Goal: Information Seeking & Learning: Learn about a topic

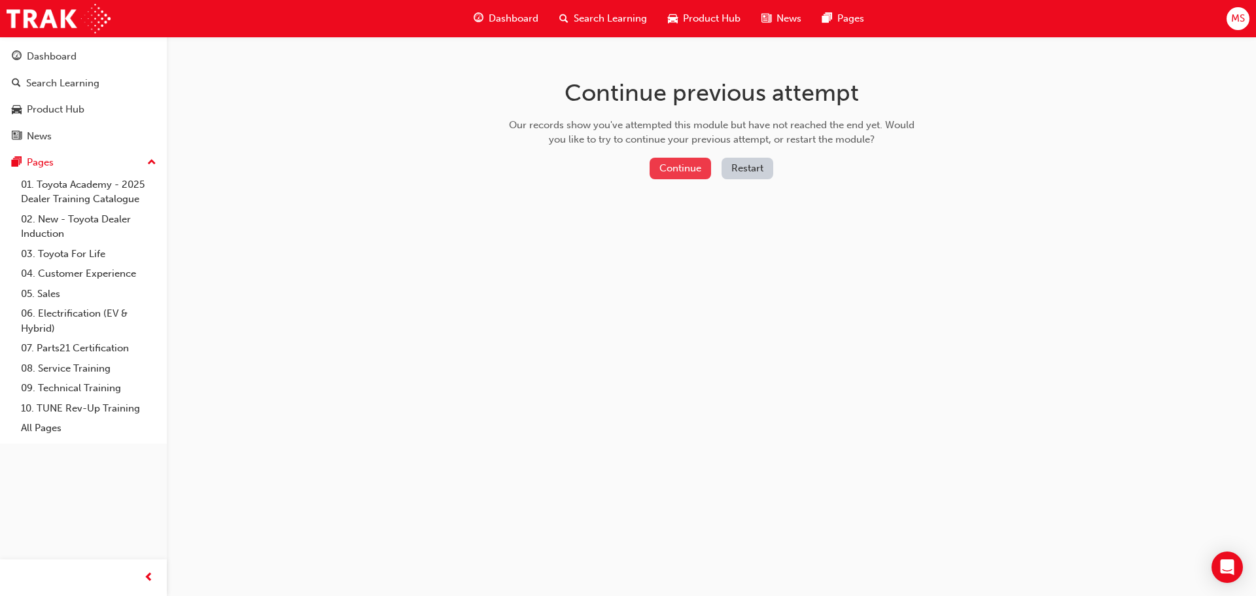
click at [706, 169] on button "Continue" at bounding box center [679, 169] width 61 height 22
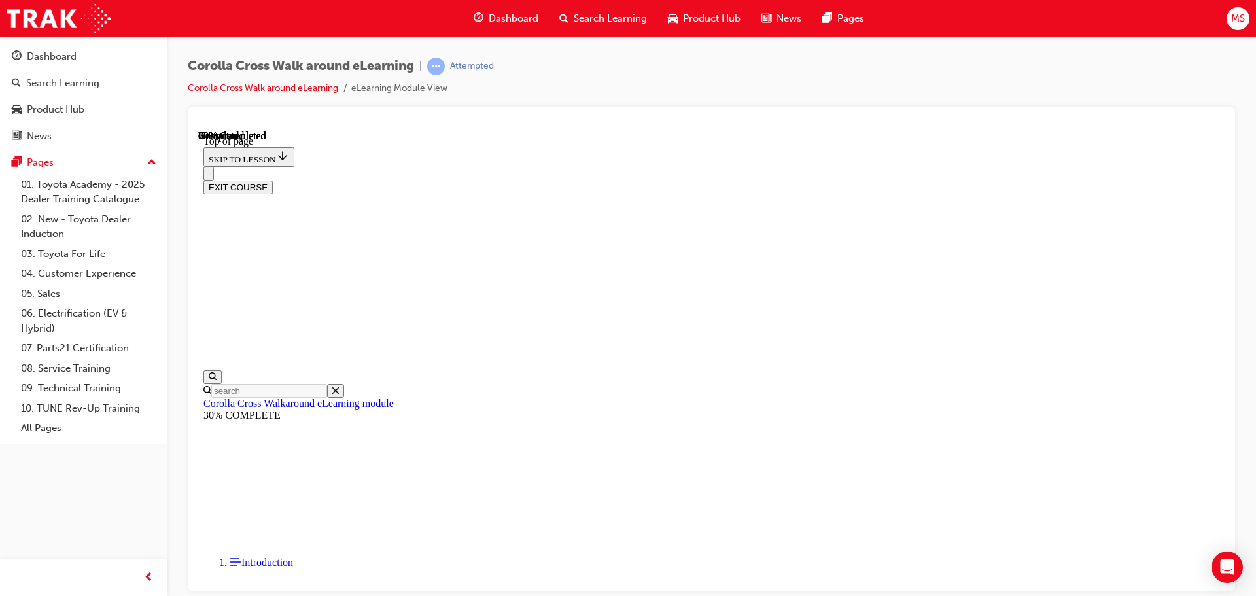
scroll to position [41, 0]
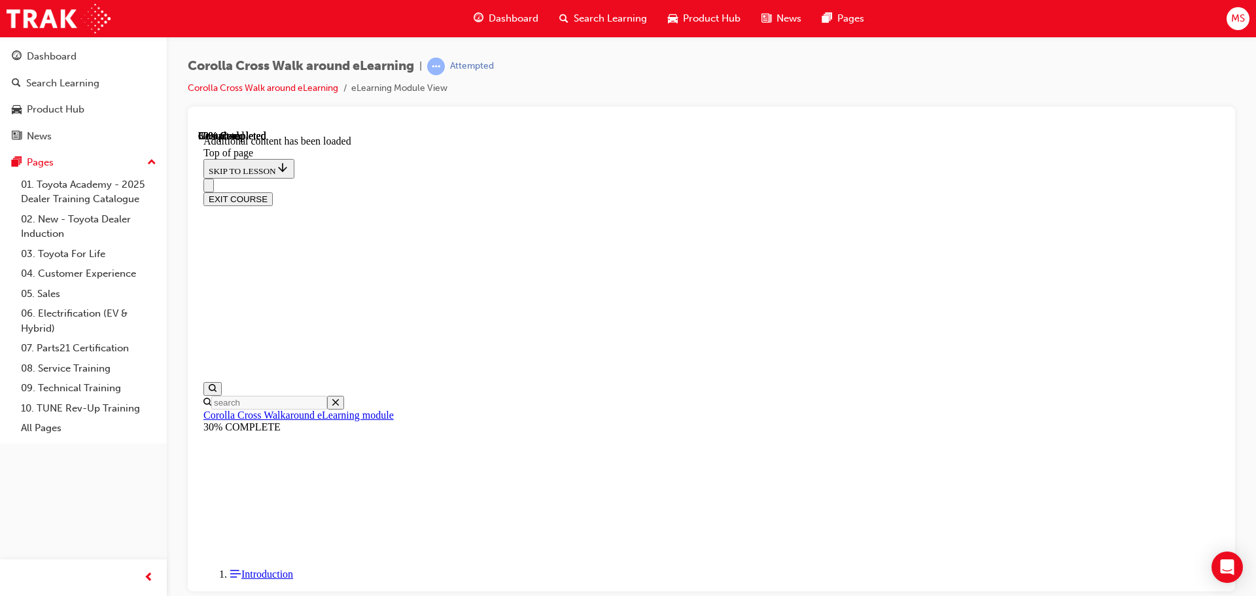
drag, startPoint x: 334, startPoint y: 480, endPoint x: 326, endPoint y: 492, distance: 14.1
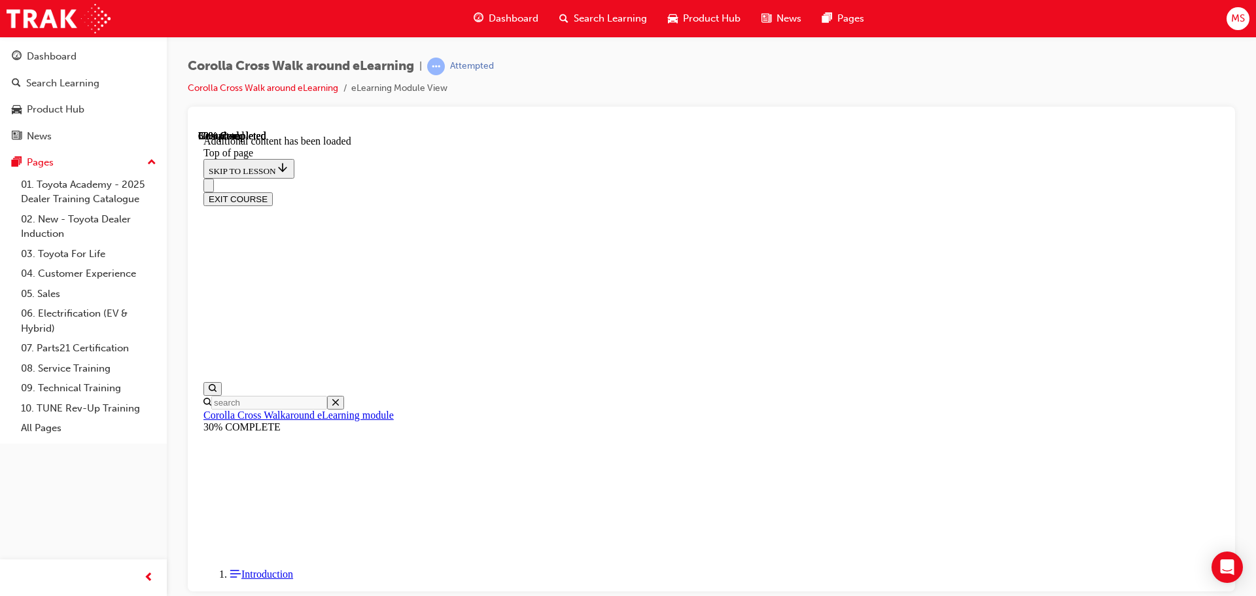
scroll to position [445, 0]
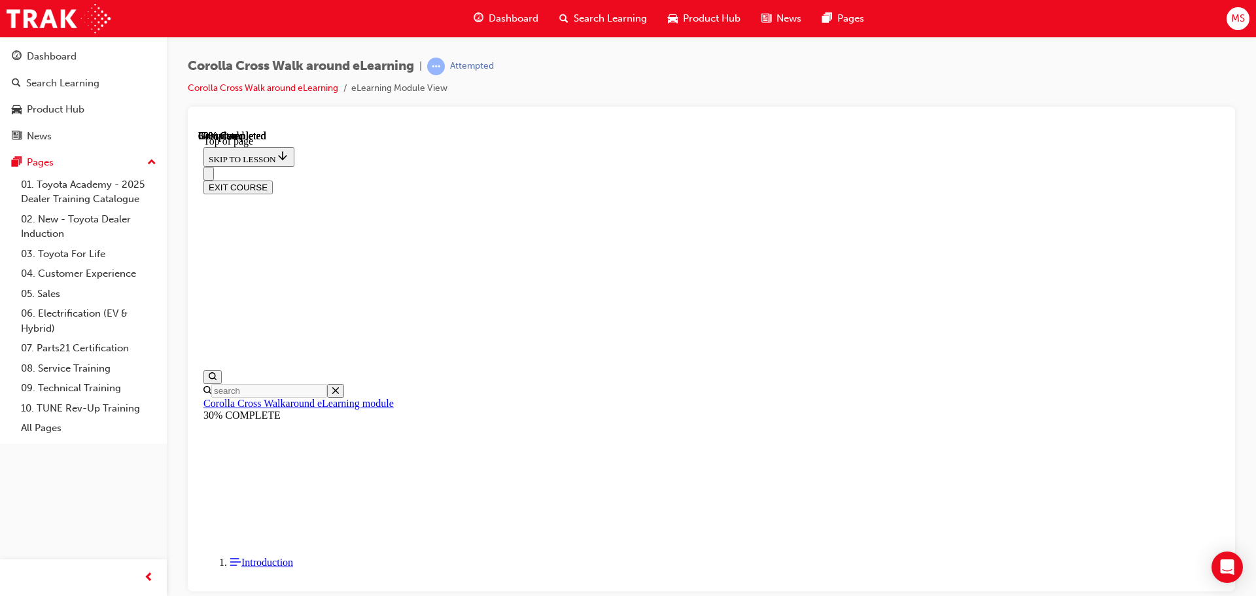
scroll to position [148, 0]
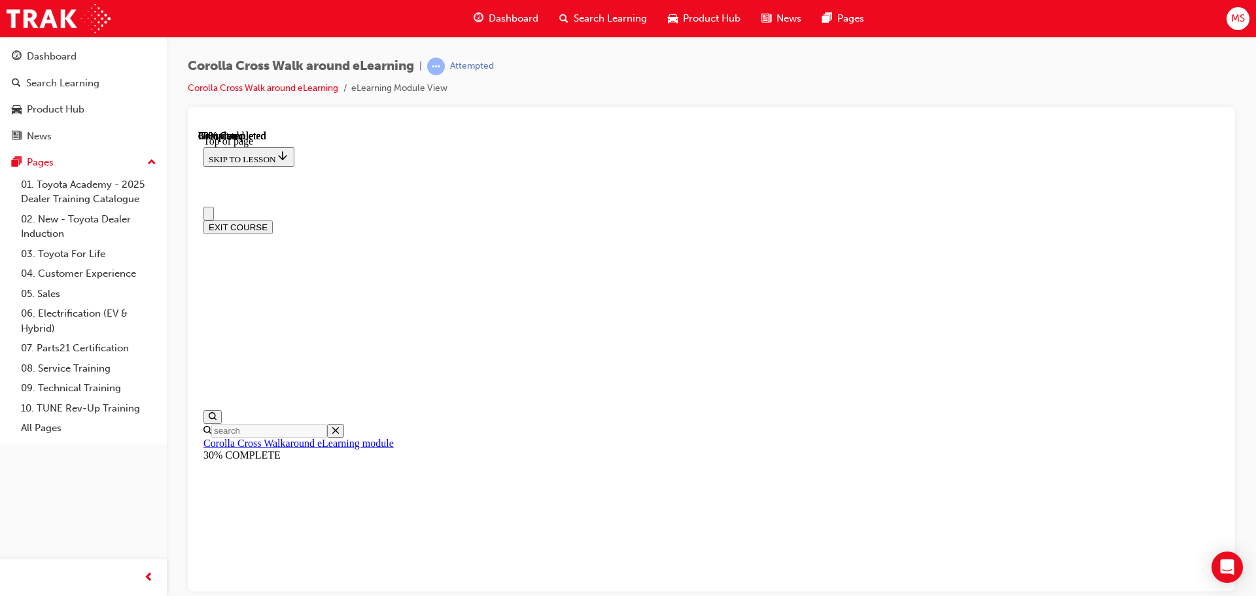
scroll to position [0, 0]
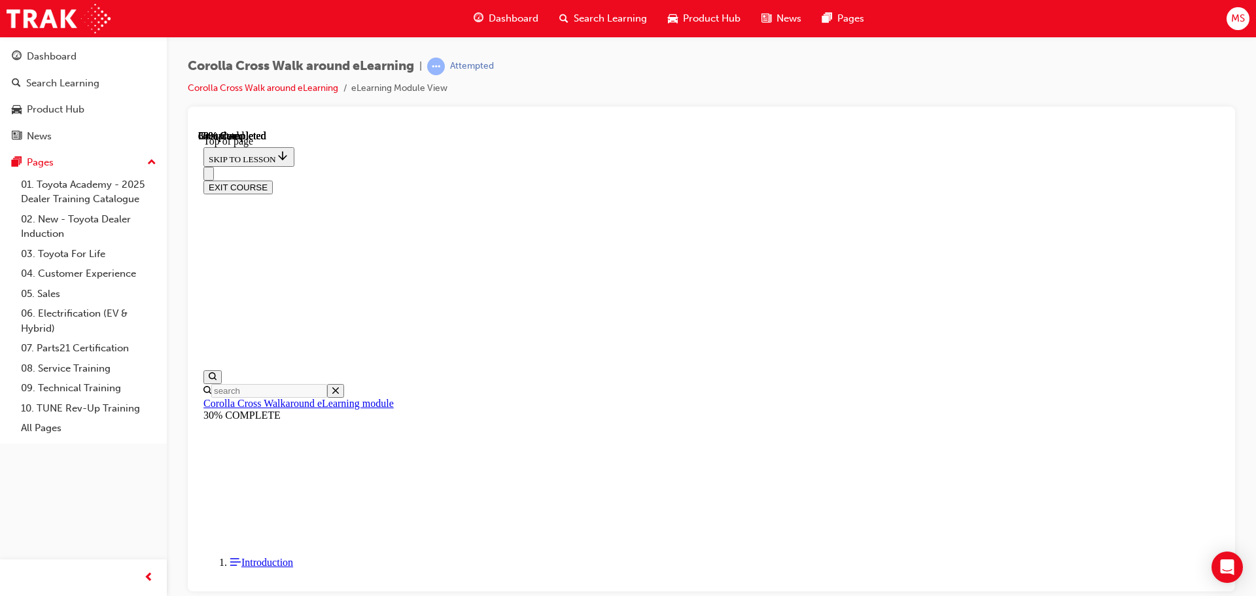
scroll to position [956, 0]
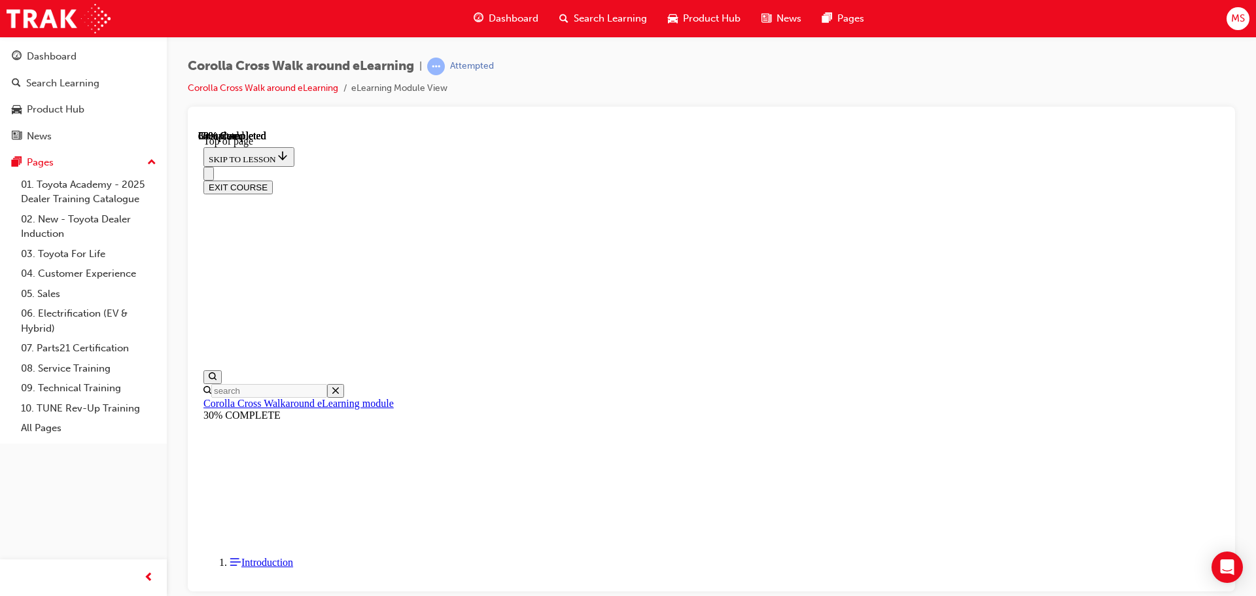
scroll to position [486, 0]
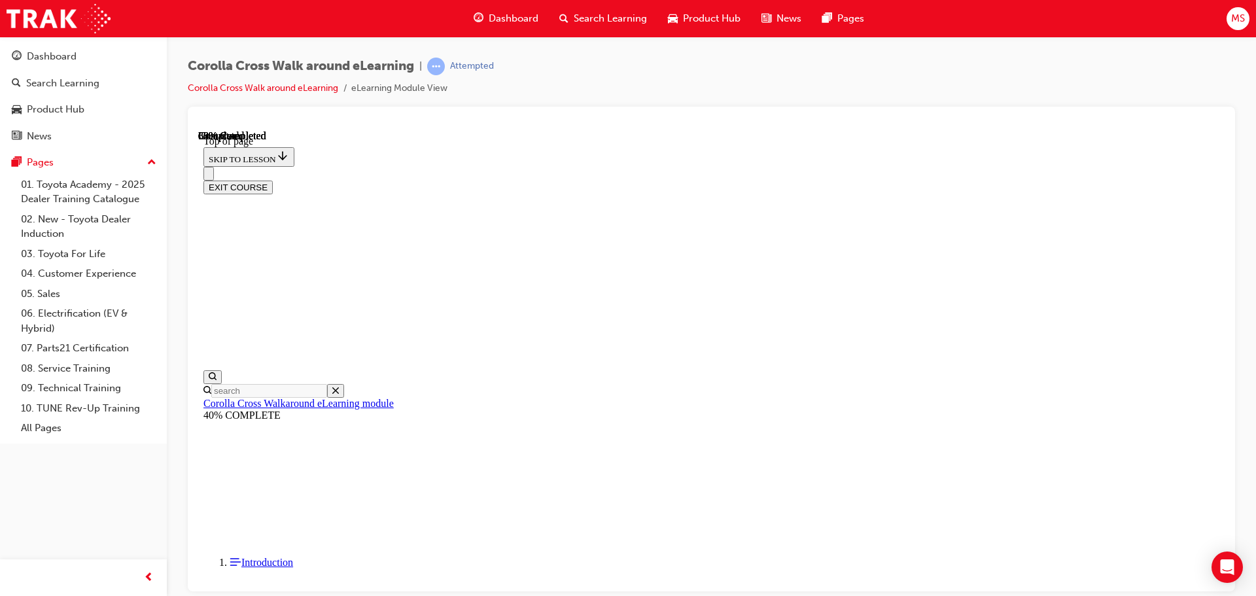
scroll to position [1668, 0]
drag, startPoint x: 588, startPoint y: 504, endPoint x: 611, endPoint y: 504, distance: 23.5
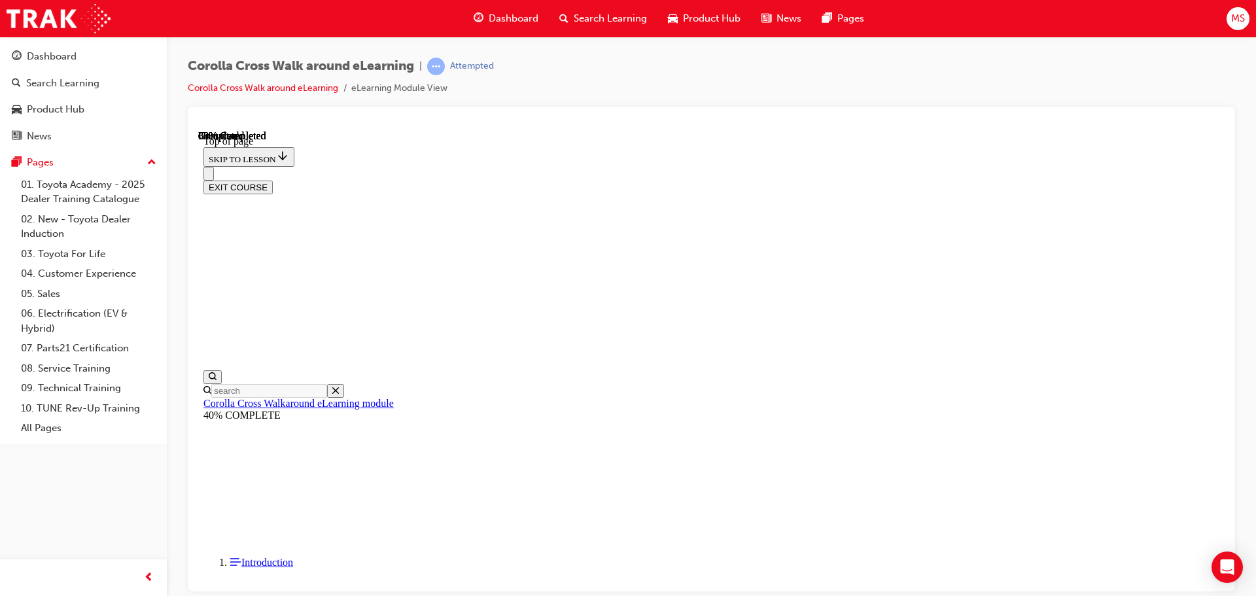
drag, startPoint x: 821, startPoint y: 494, endPoint x: 992, endPoint y: 479, distance: 171.3
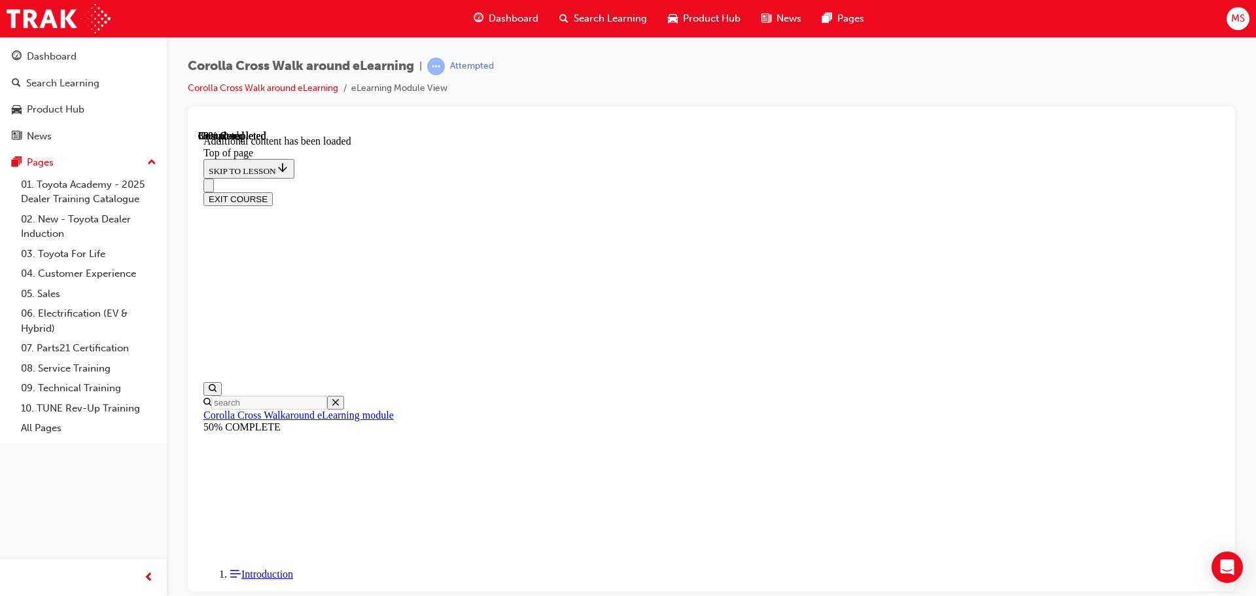
scroll to position [433, 0]
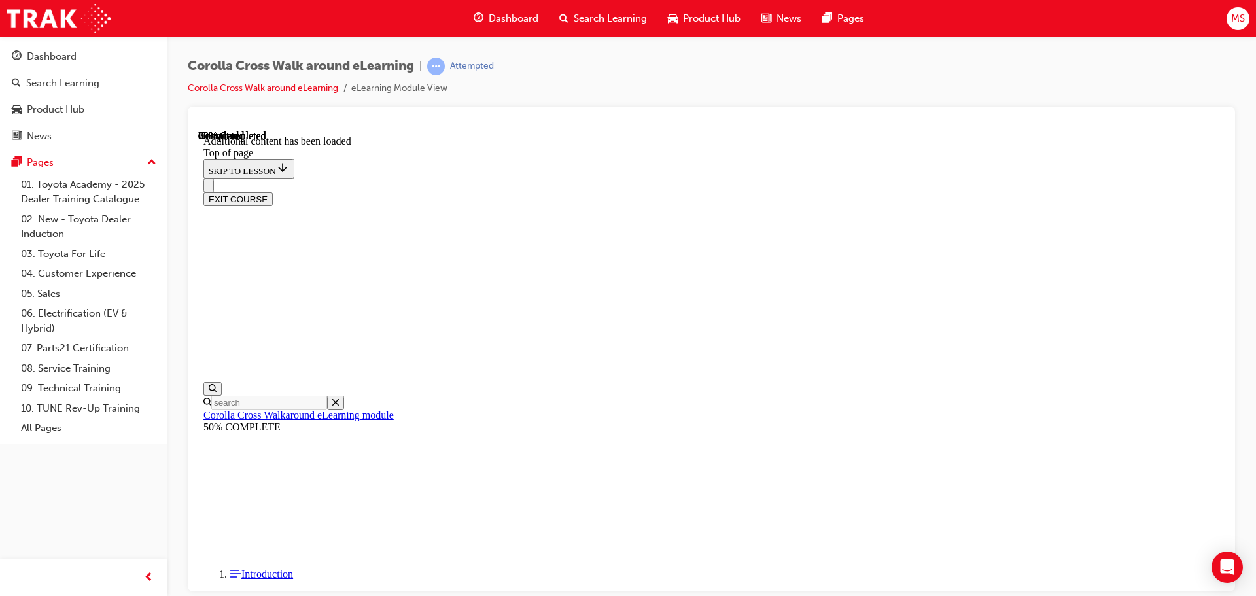
scroll to position [53, 0]
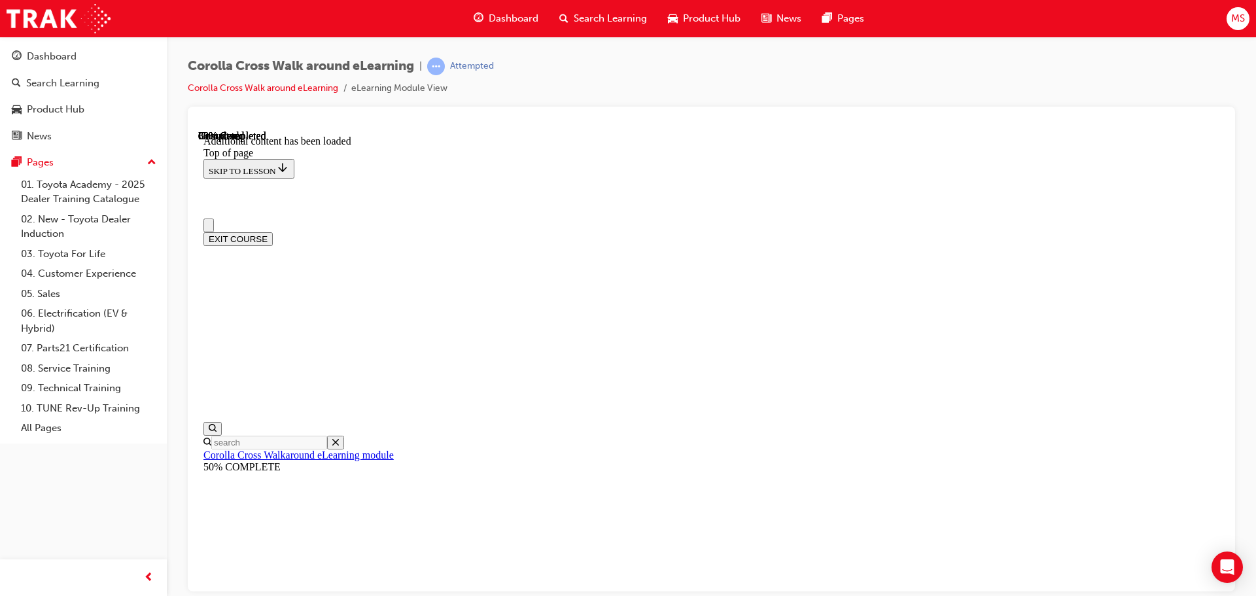
scroll to position [262, 0]
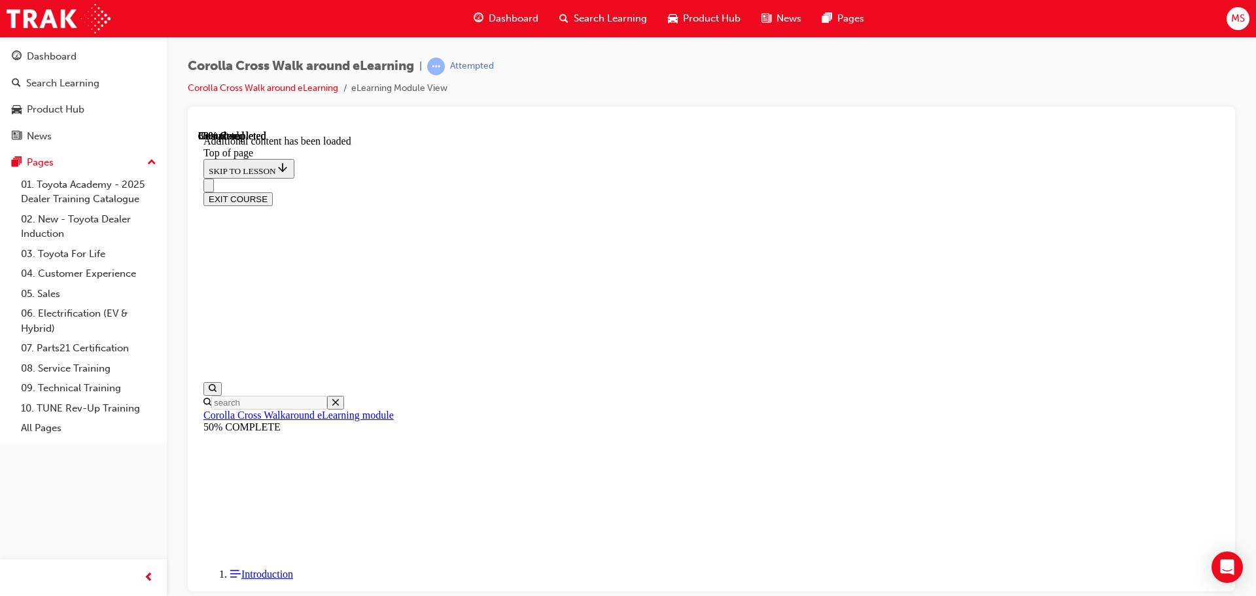
drag, startPoint x: 592, startPoint y: 421, endPoint x: 626, endPoint y: 427, distance: 34.6
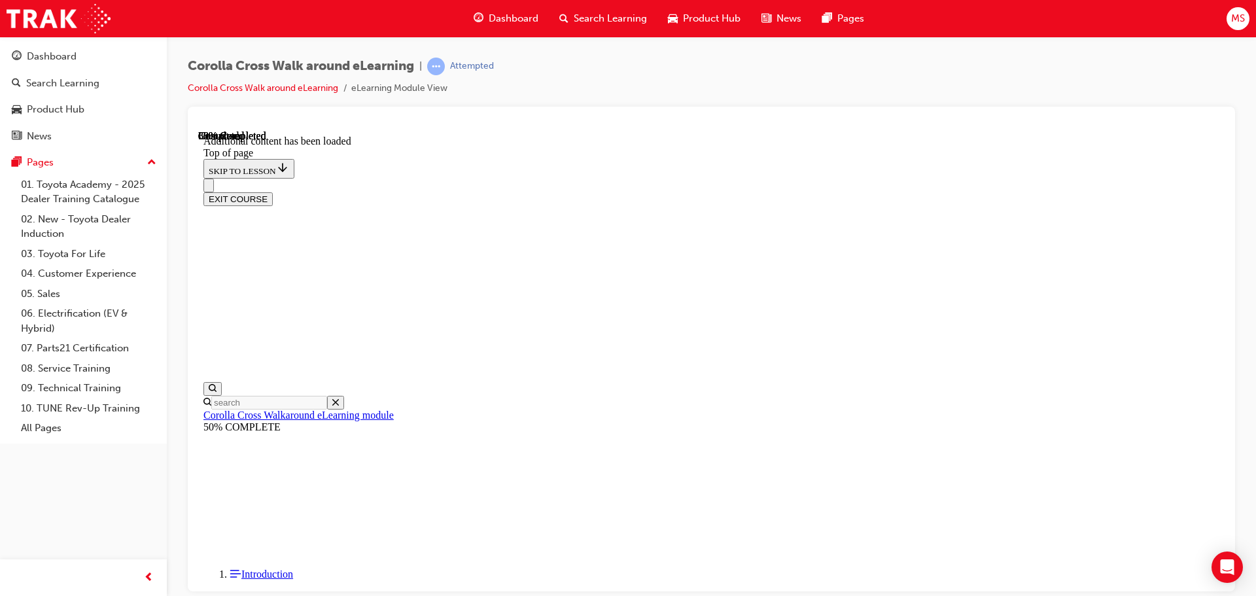
drag, startPoint x: 865, startPoint y: 195, endPoint x: 870, endPoint y: 202, distance: 8.9
drag, startPoint x: 826, startPoint y: 291, endPoint x: 866, endPoint y: 291, distance: 39.9
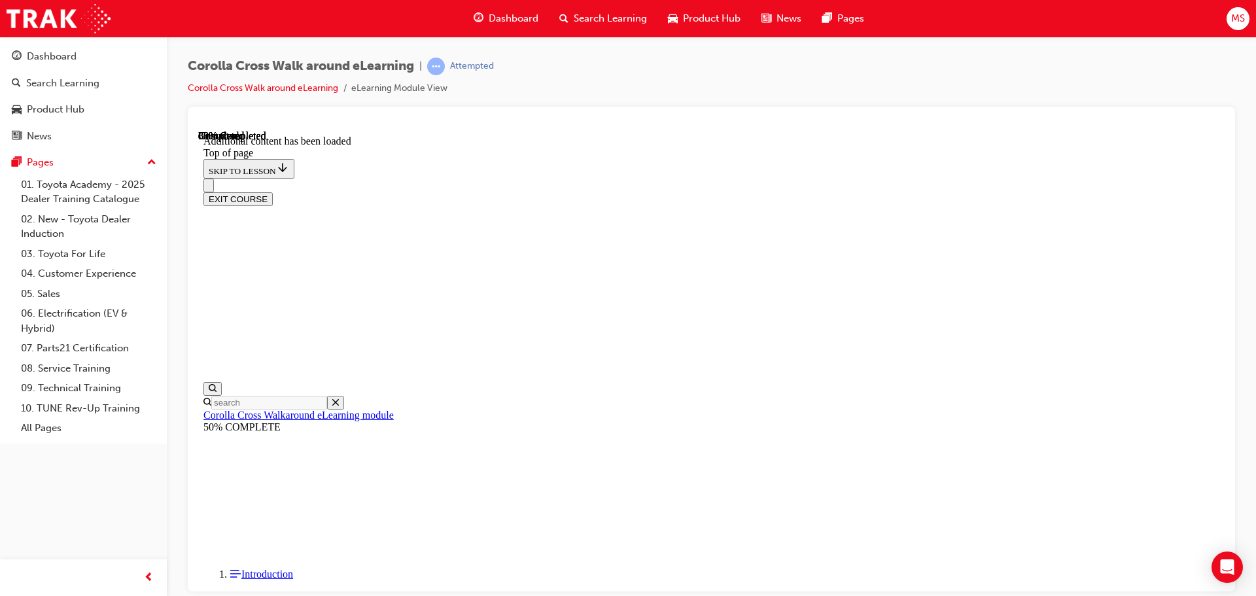
scroll to position [483, 0]
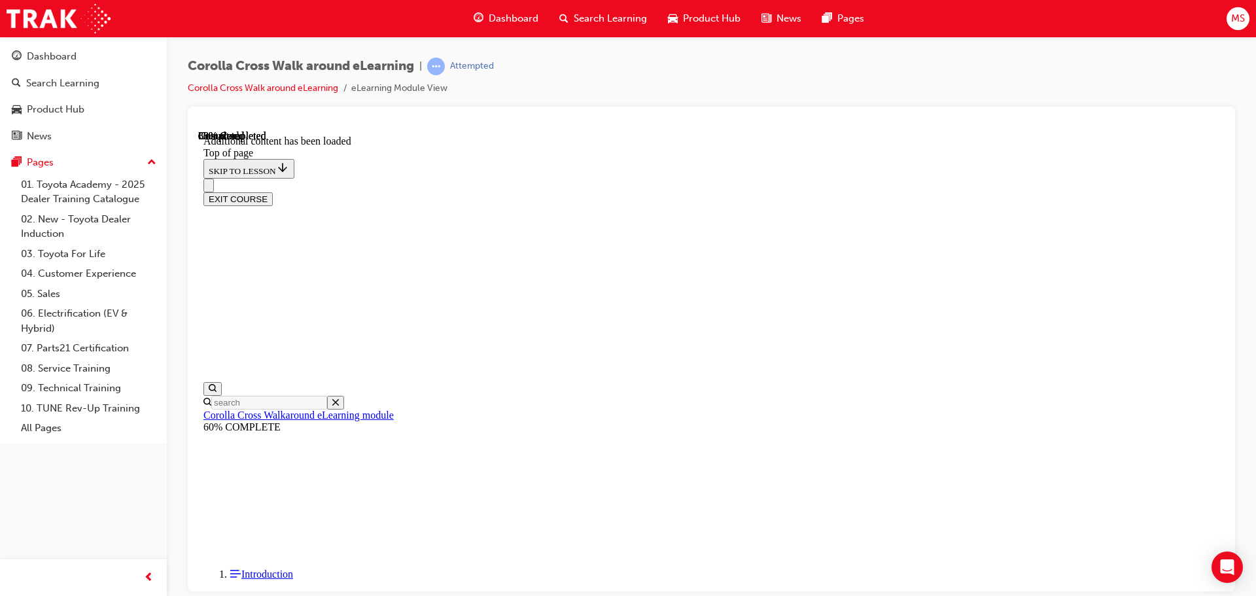
drag, startPoint x: 684, startPoint y: 421, endPoint x: 738, endPoint y: 422, distance: 54.3
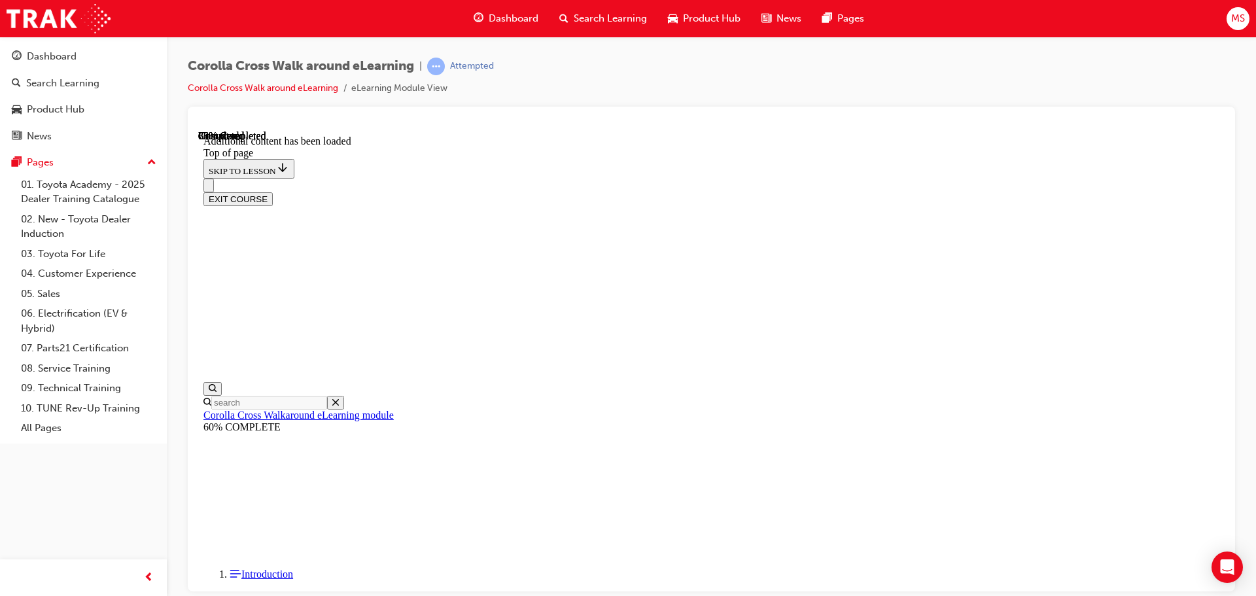
scroll to position [445, 0]
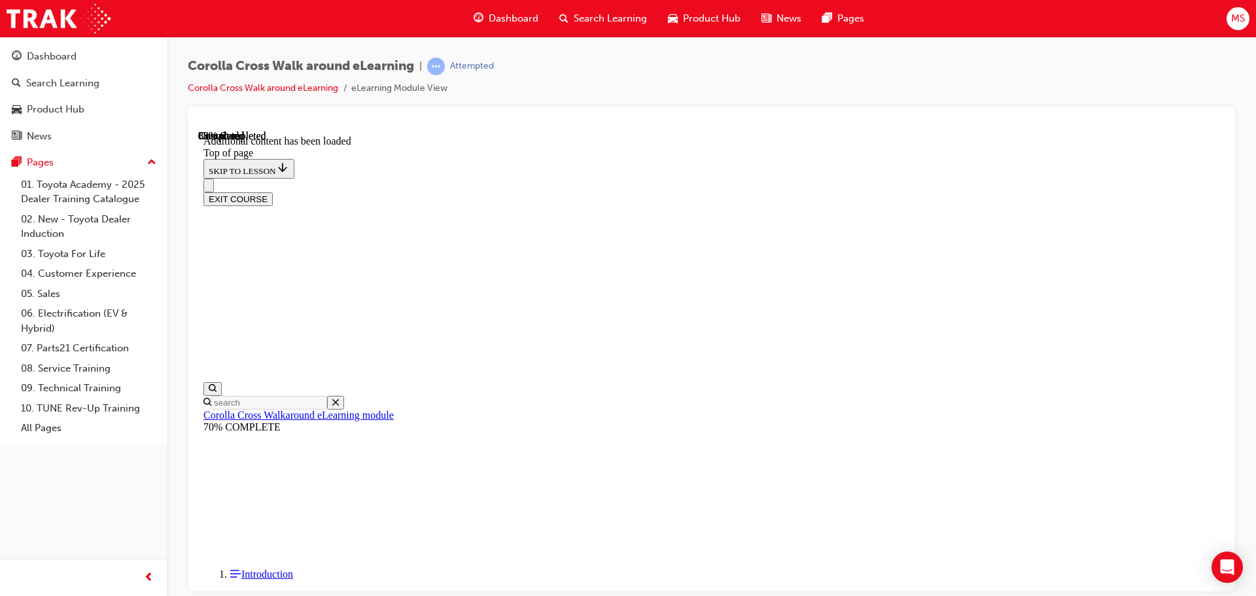
scroll to position [490, 0]
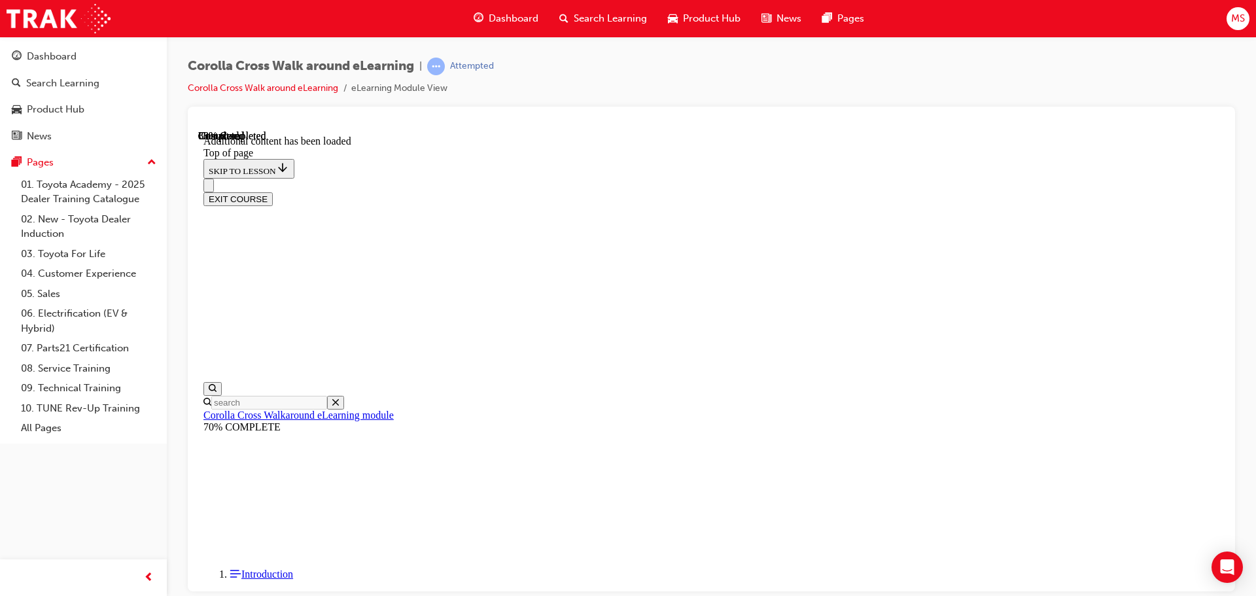
scroll to position [129, 0]
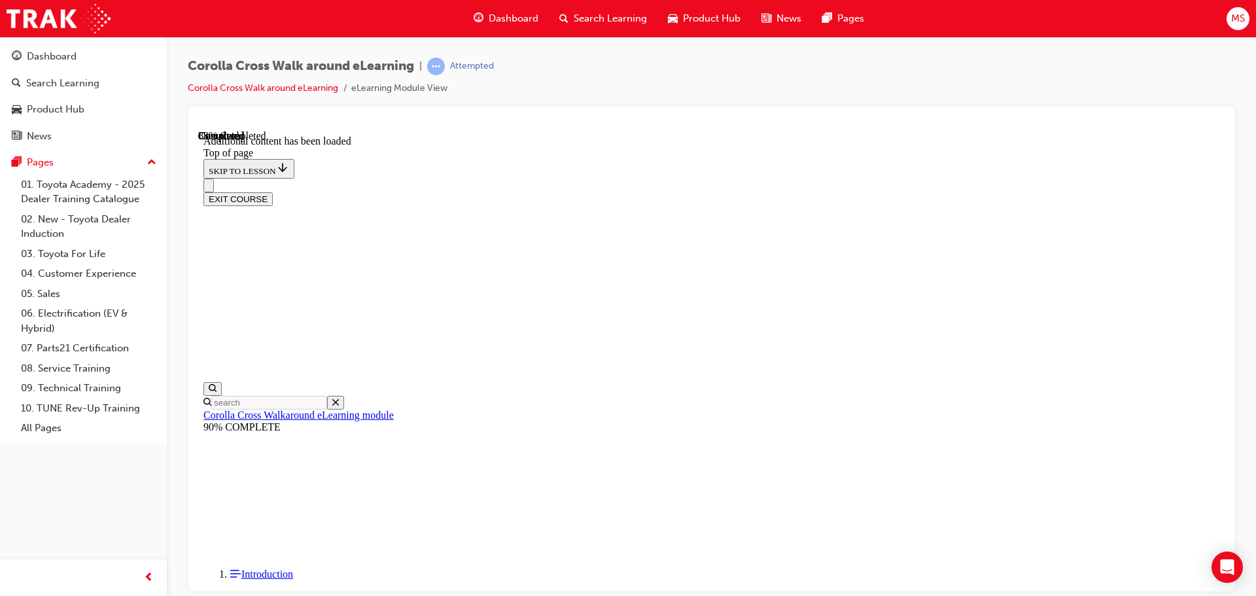
scroll to position [782, 0]
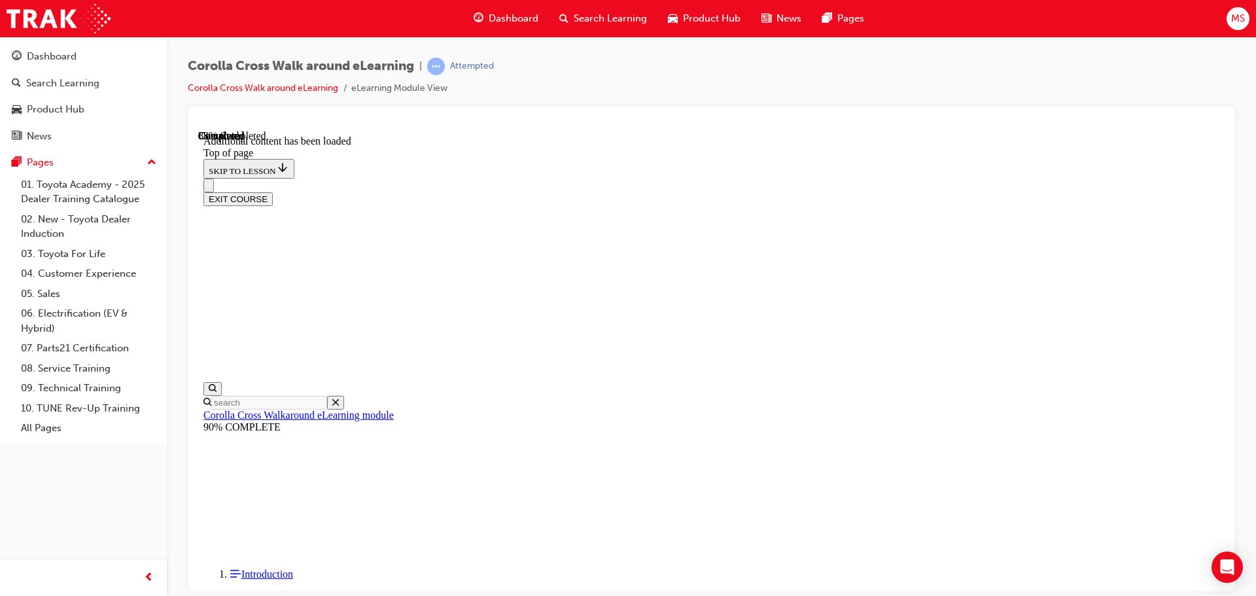
scroll to position [0, 0]
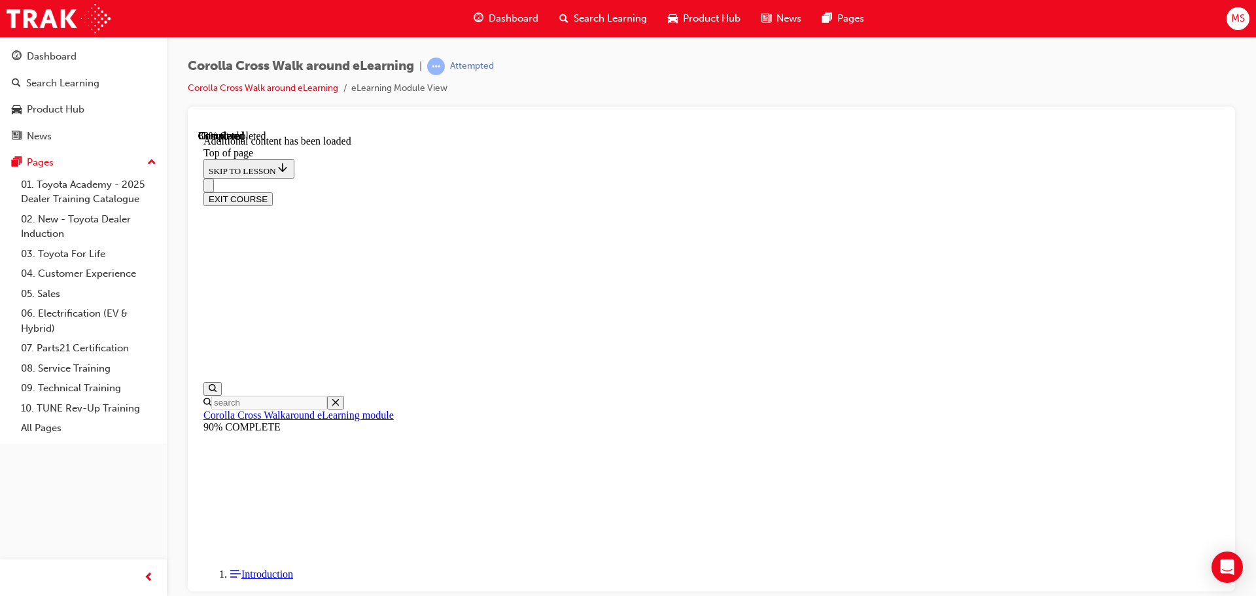
scroll to position [436, 0]
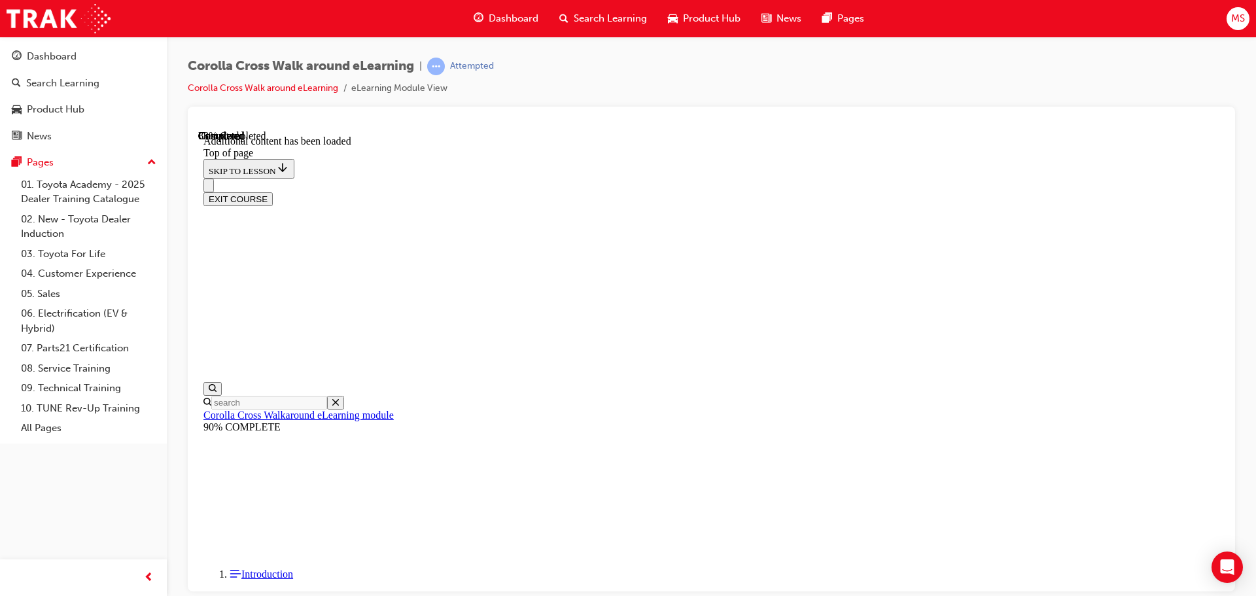
drag, startPoint x: 1093, startPoint y: 420, endPoint x: 1075, endPoint y: 395, distance: 30.9
